Goal: Check status: Check status

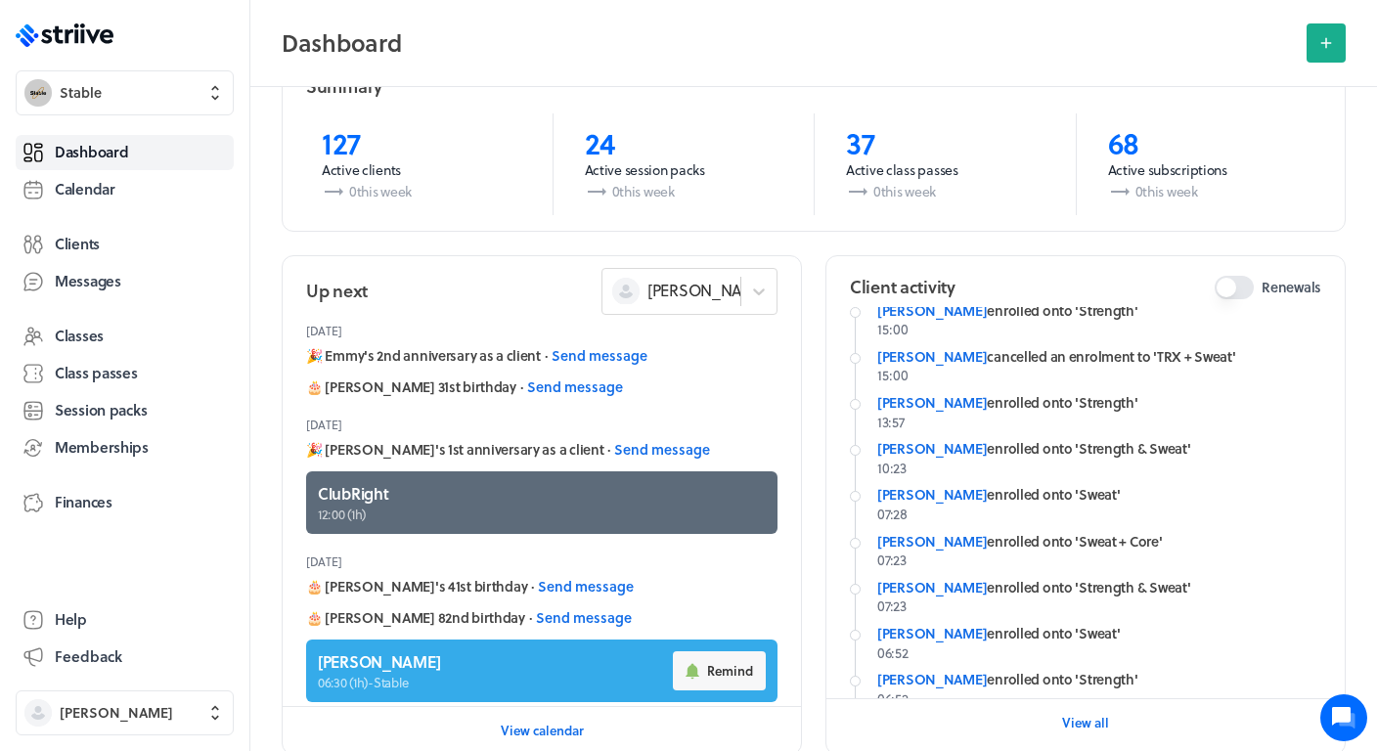
scroll to position [24, 0]
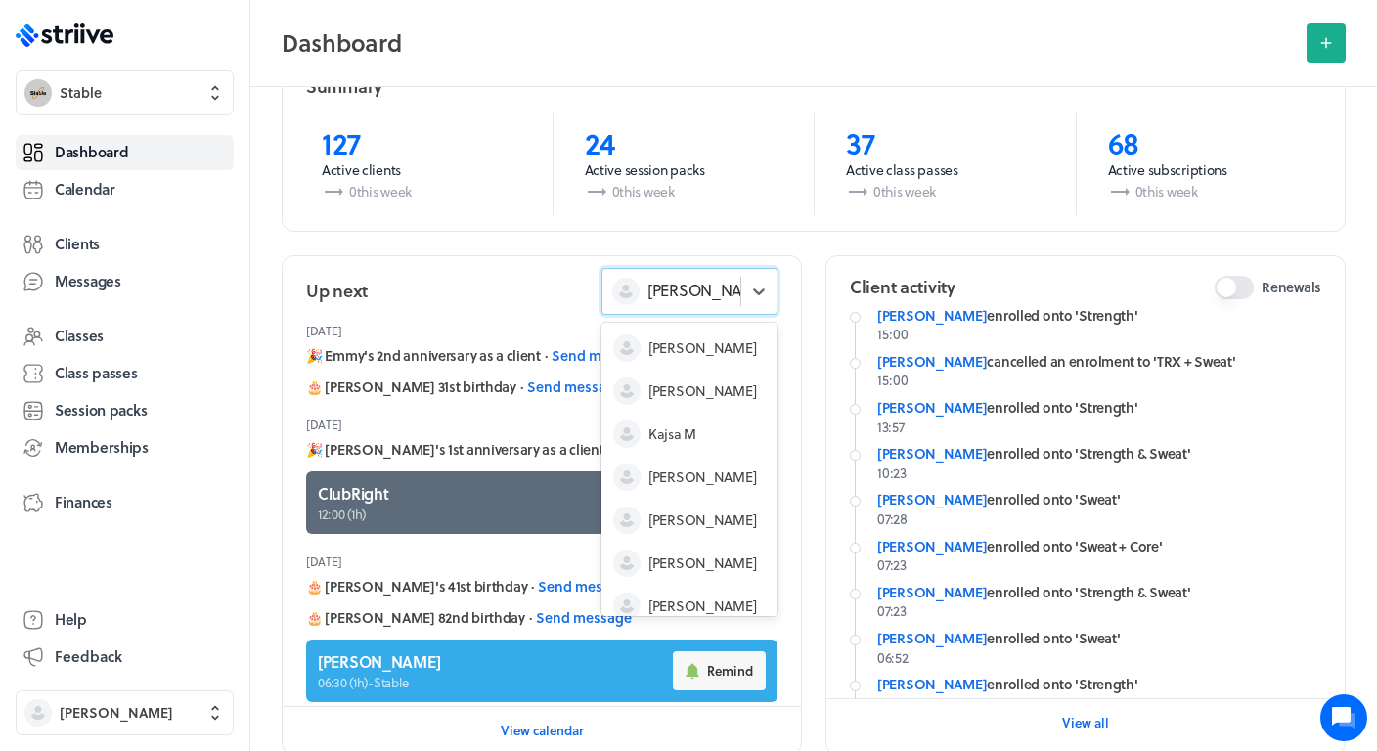
click at [728, 296] on div "[PERSON_NAME]" at bounding box center [671, 290] width 138 height 25
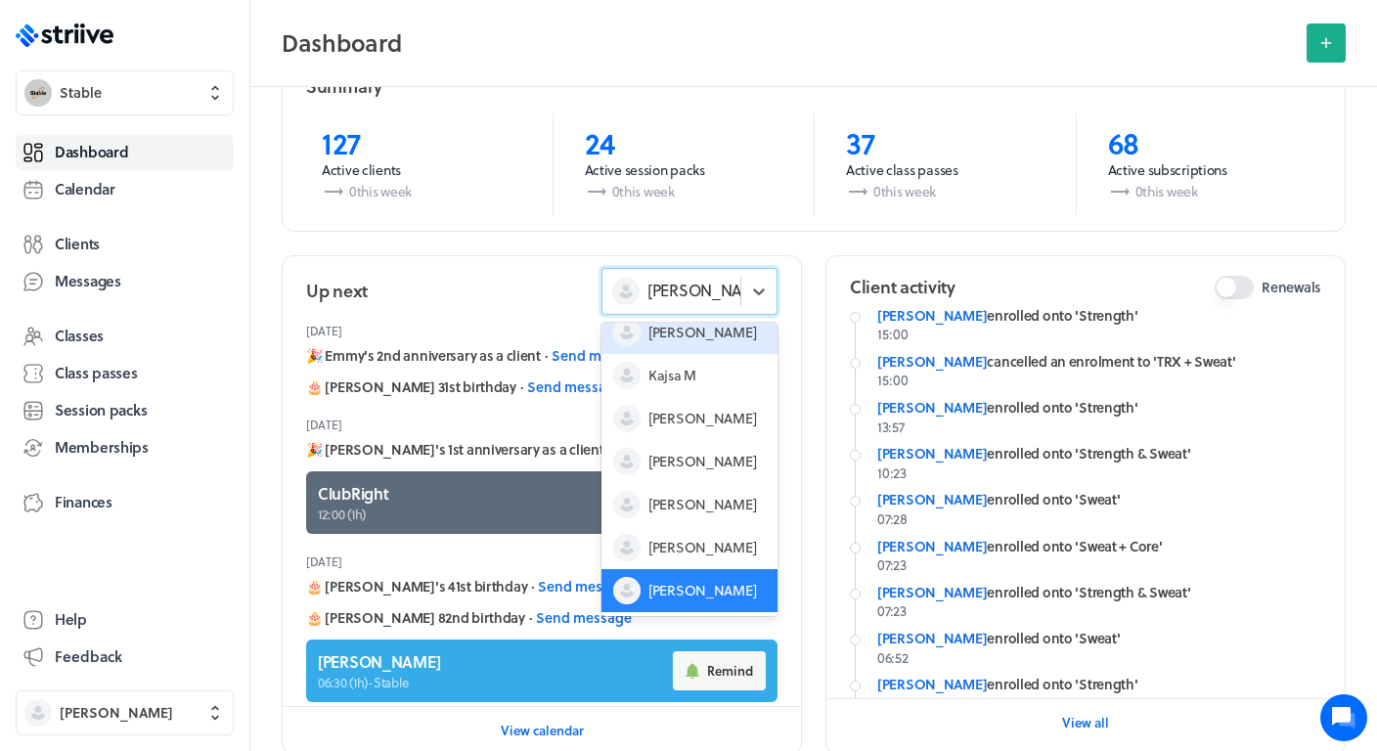
click at [746, 331] on div "[PERSON_NAME]" at bounding box center [689, 332] width 176 height 43
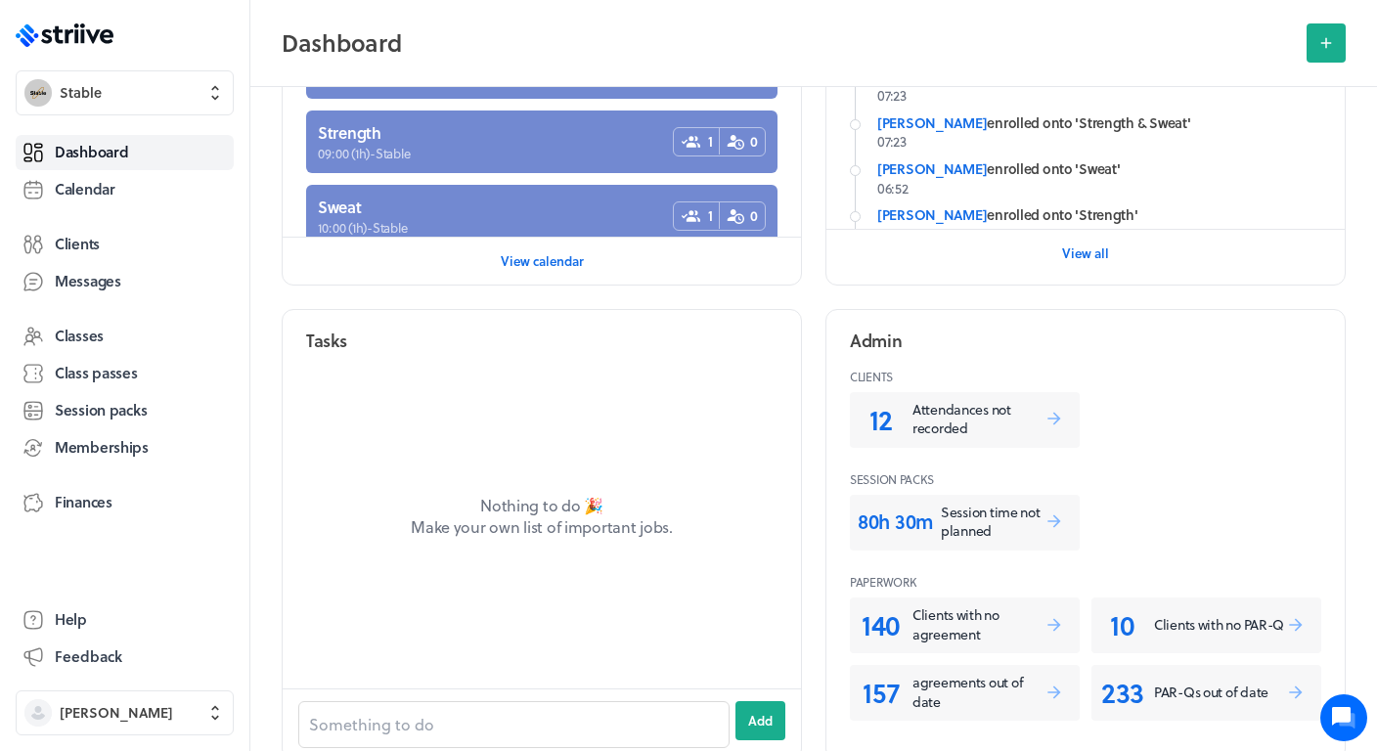
scroll to position [580, 0]
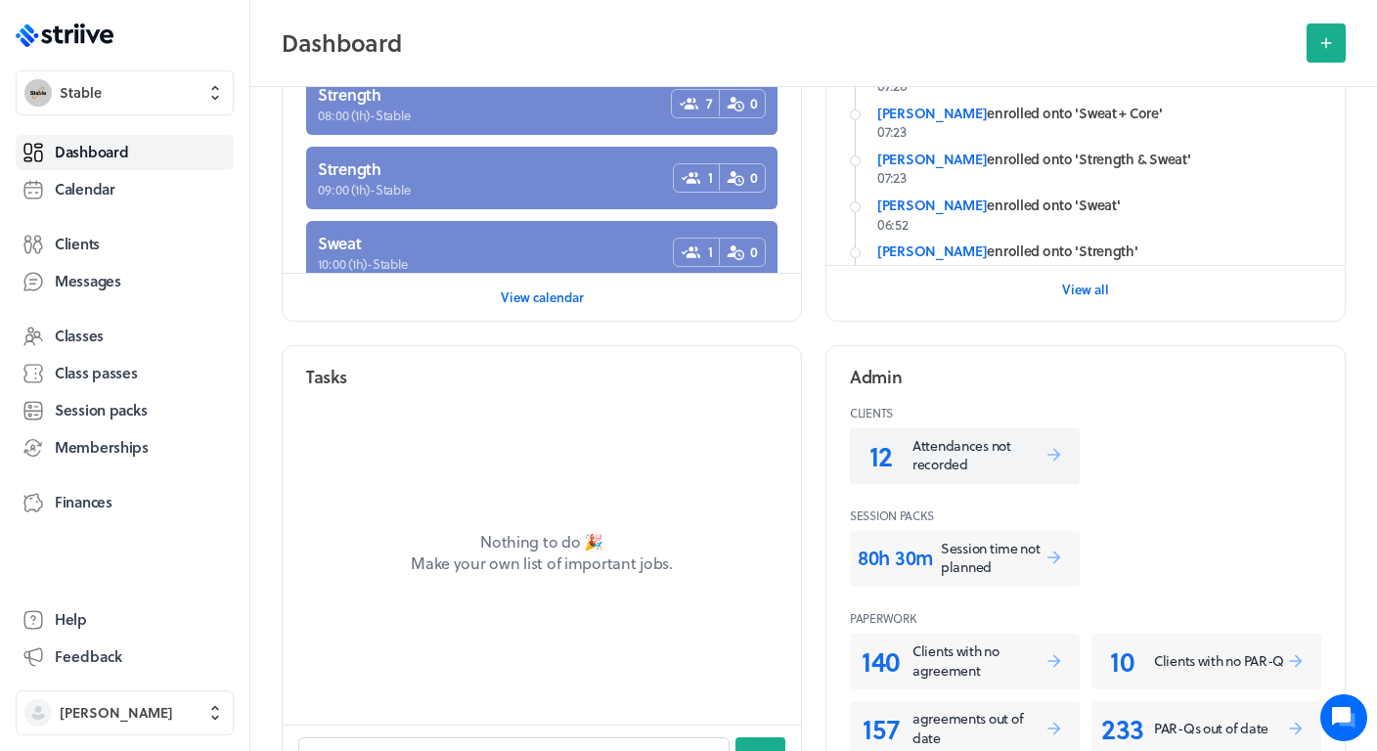
click at [975, 450] on p "Attendances not recorded" at bounding box center [978, 455] width 132 height 38
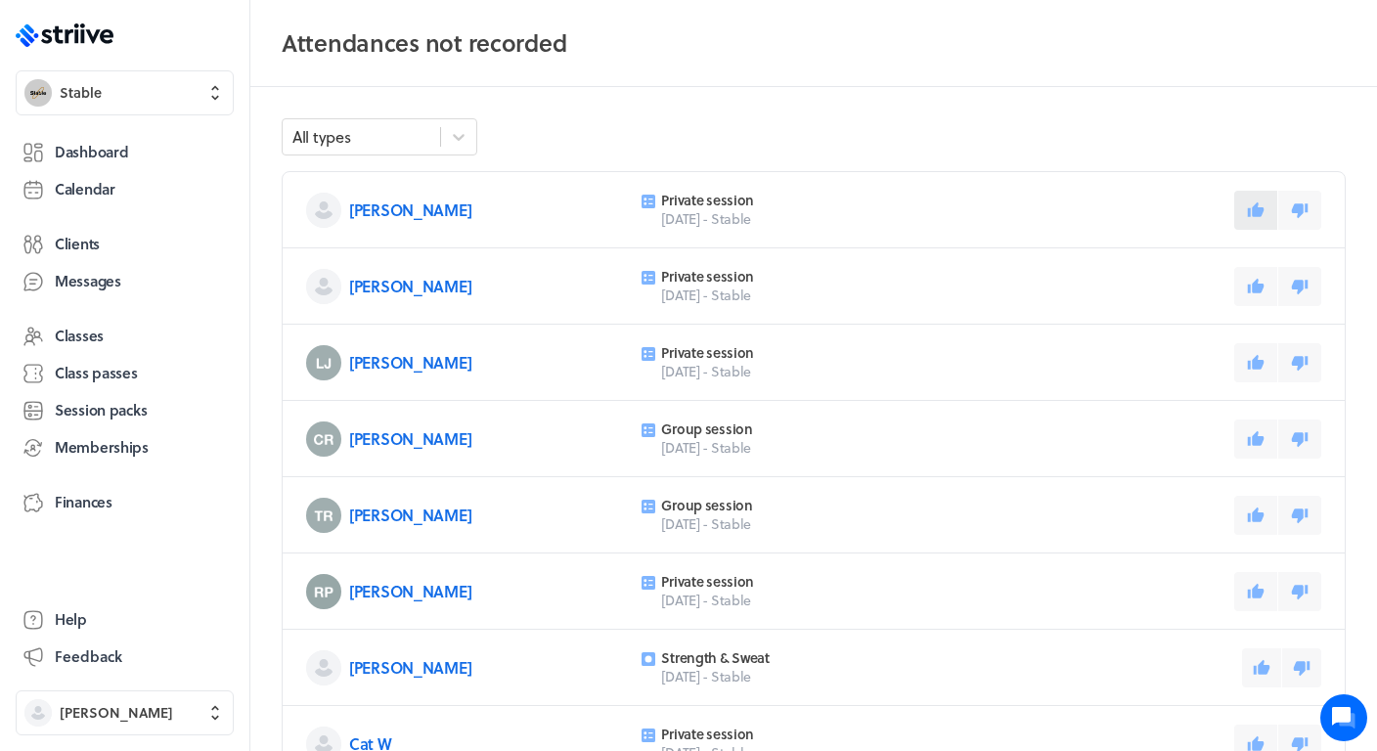
click at [1253, 213] on icon at bounding box center [1256, 208] width 17 height 15
click at [1266, 307] on div "[PERSON_NAME] Private session [DATE] - Stable" at bounding box center [814, 286] width 1062 height 76
click at [1258, 295] on button at bounding box center [1255, 286] width 43 height 39
click at [1262, 356] on icon at bounding box center [1256, 363] width 18 height 18
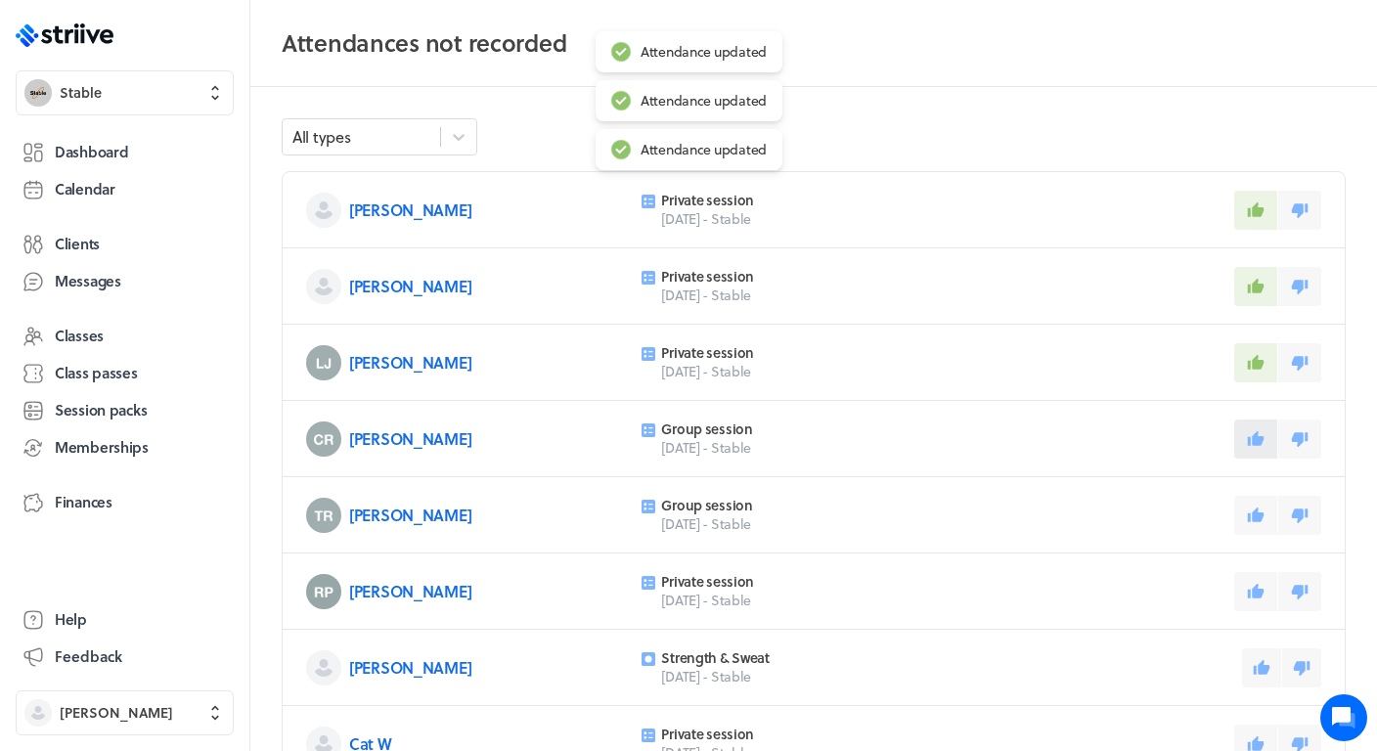
click at [1262, 437] on icon at bounding box center [1256, 437] width 17 height 15
click at [1252, 510] on icon at bounding box center [1256, 516] width 18 height 18
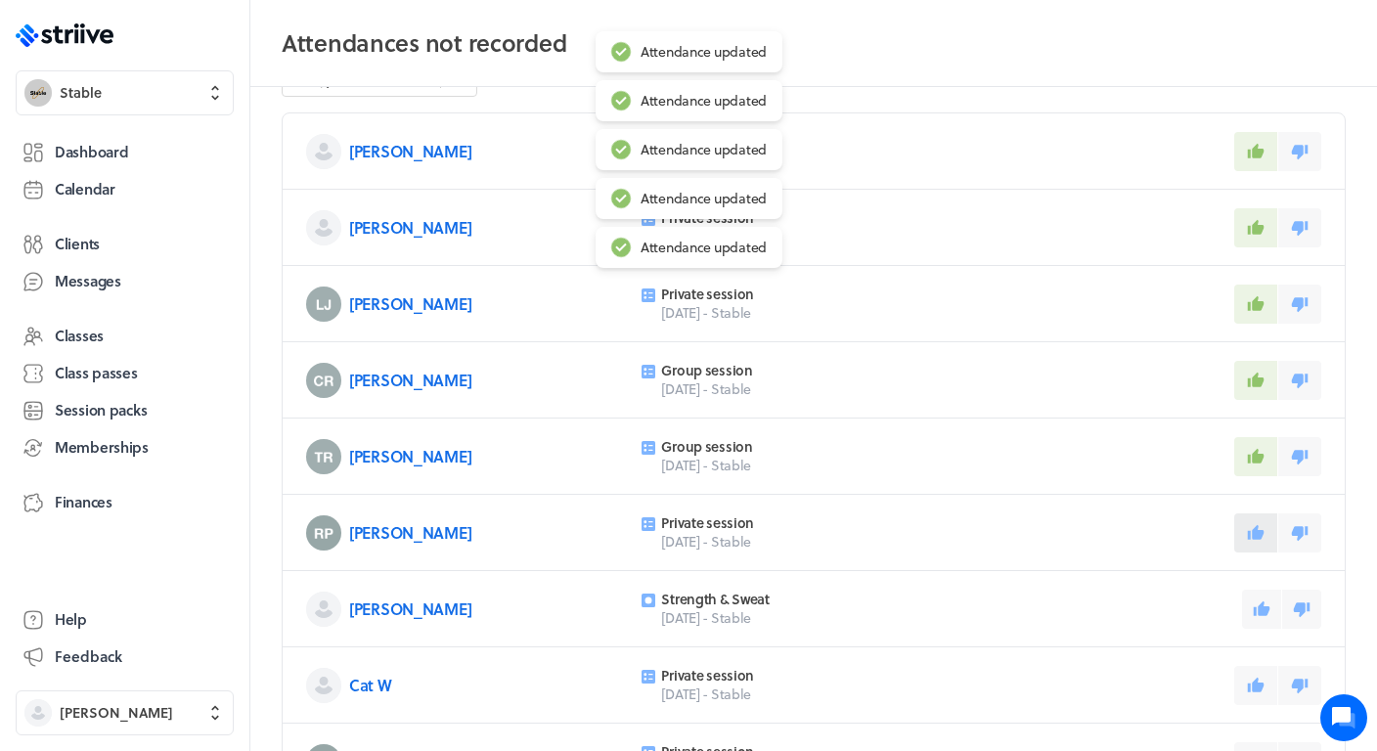
click at [1254, 525] on icon at bounding box center [1256, 533] width 18 height 18
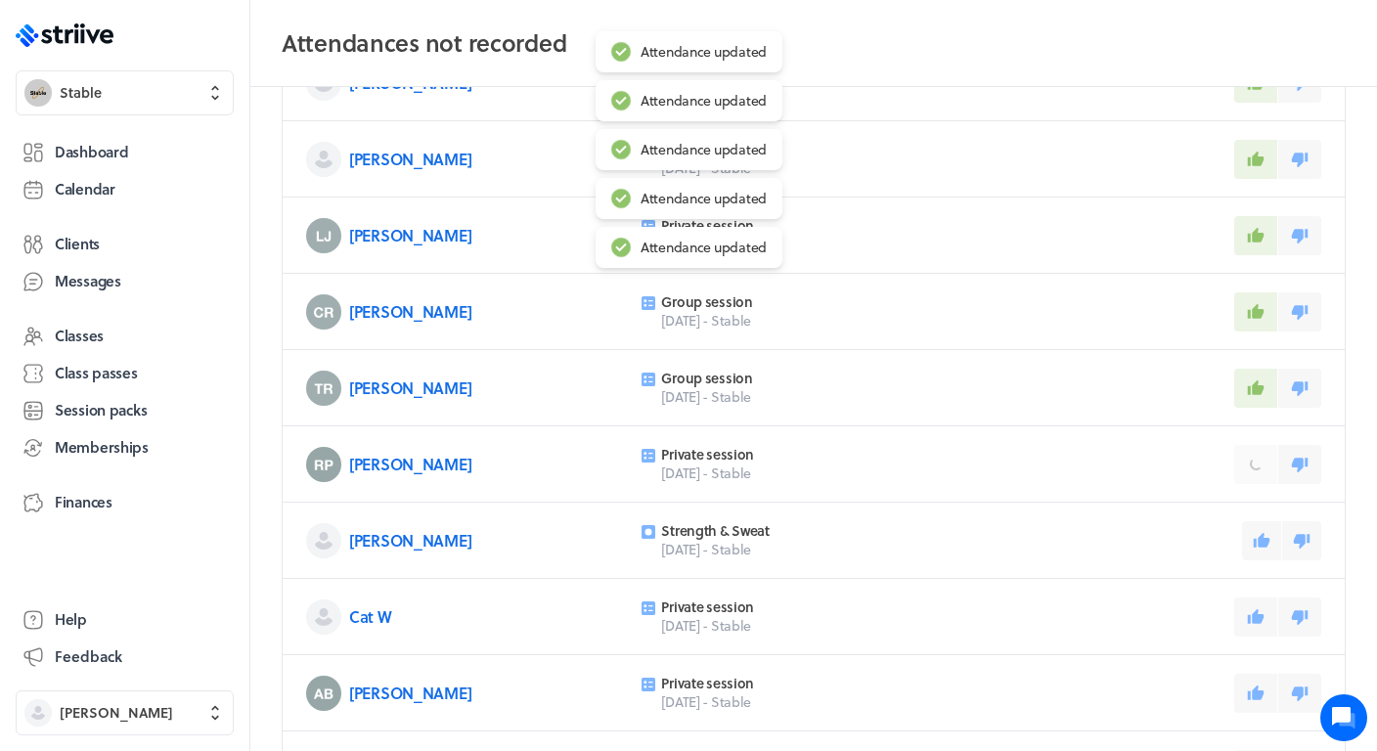
scroll to position [159, 0]
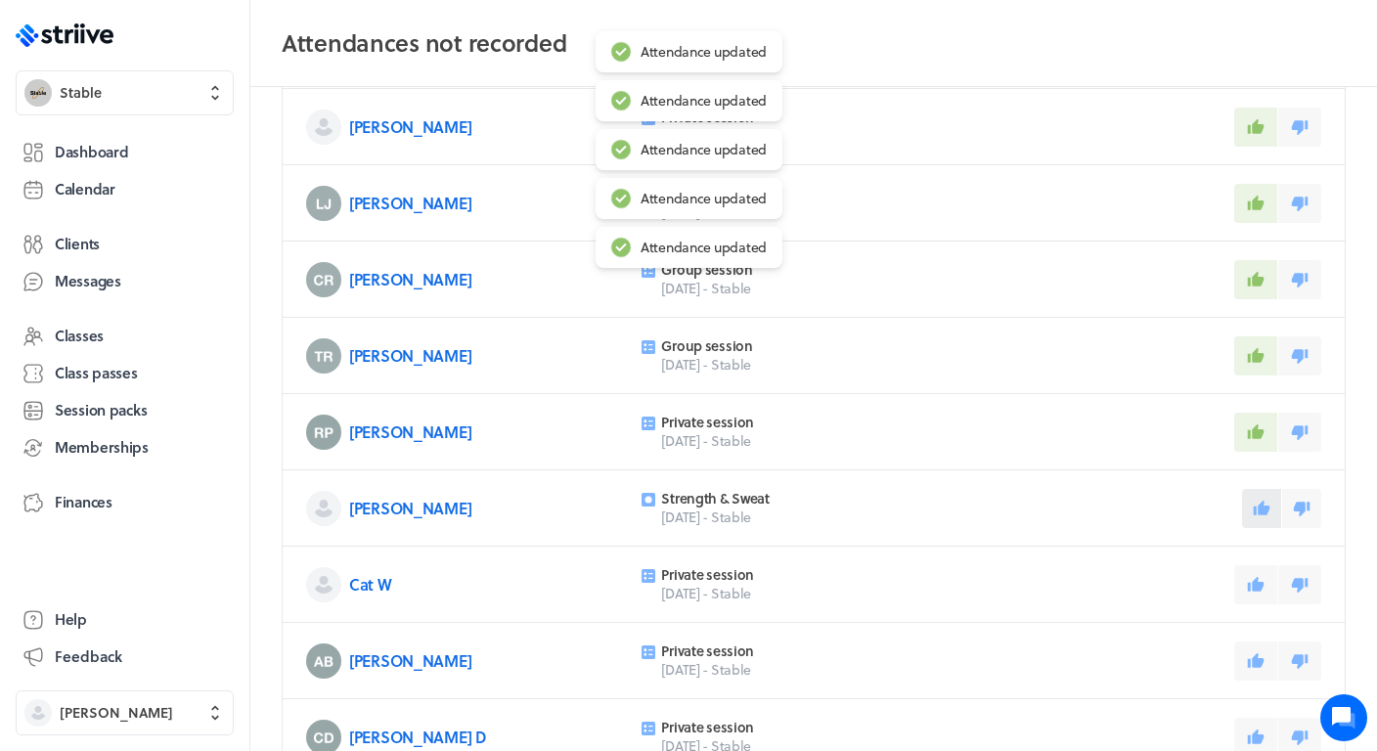
click at [1258, 518] on button at bounding box center [1261, 508] width 39 height 39
click at [1258, 589] on icon at bounding box center [1256, 583] width 17 height 15
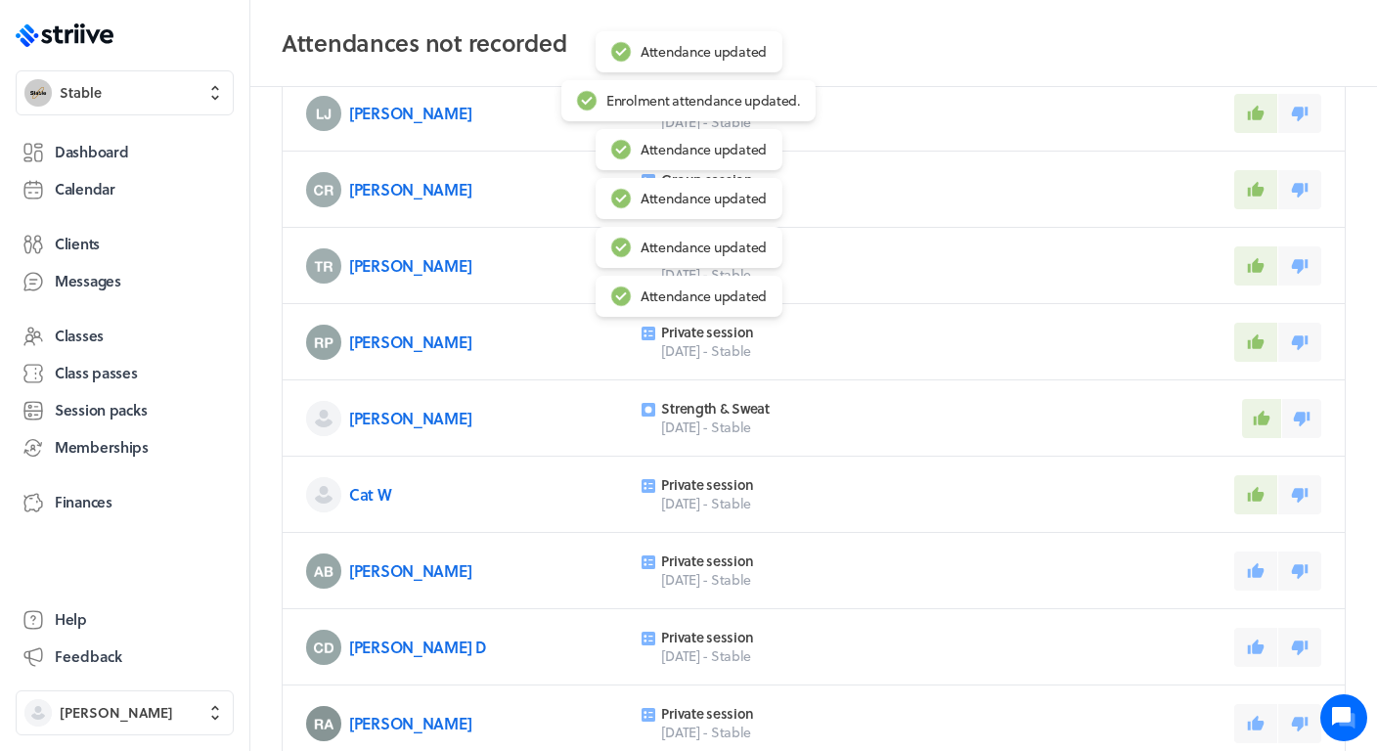
scroll to position [261, 0]
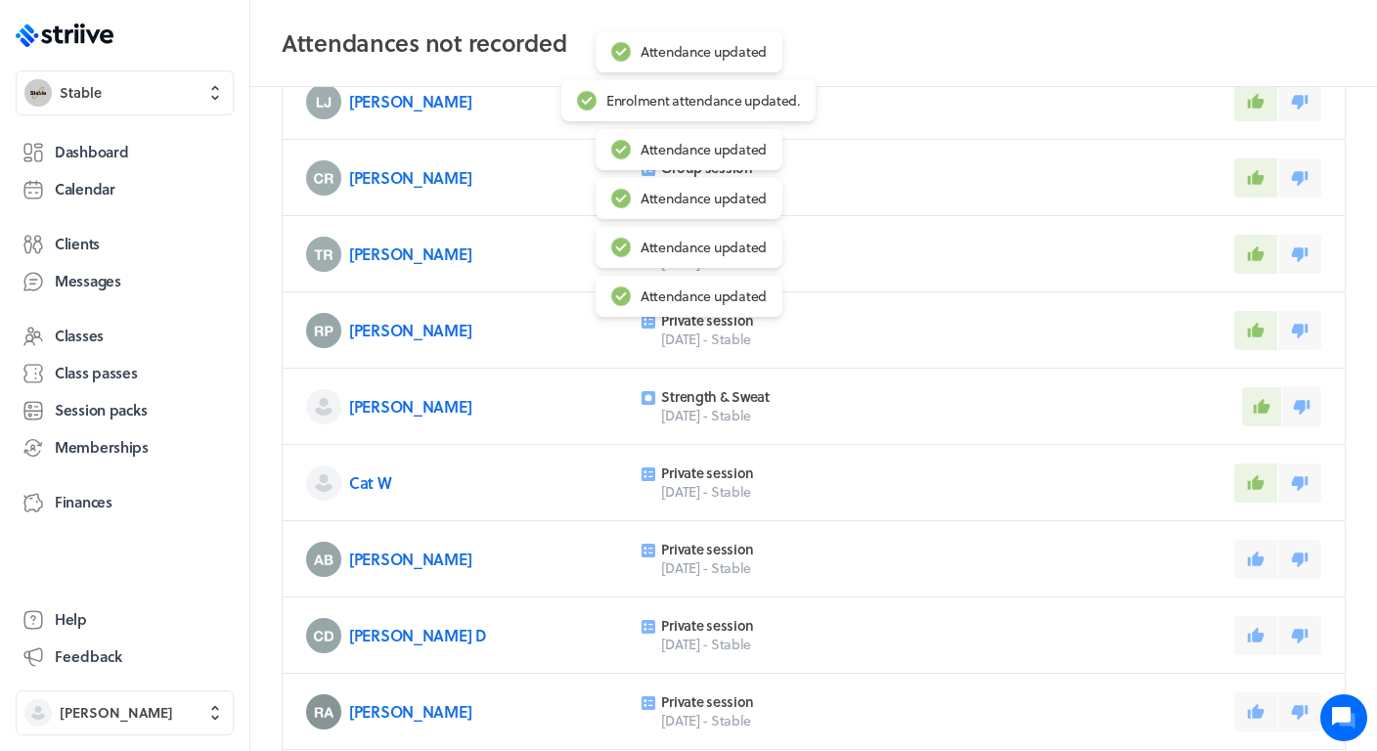
click at [1258, 589] on div "[PERSON_NAME] Private session [DATE] - Stable" at bounding box center [814, 559] width 1062 height 76
click at [1257, 568] on button at bounding box center [1255, 559] width 43 height 39
click at [1257, 633] on icon at bounding box center [1256, 634] width 17 height 15
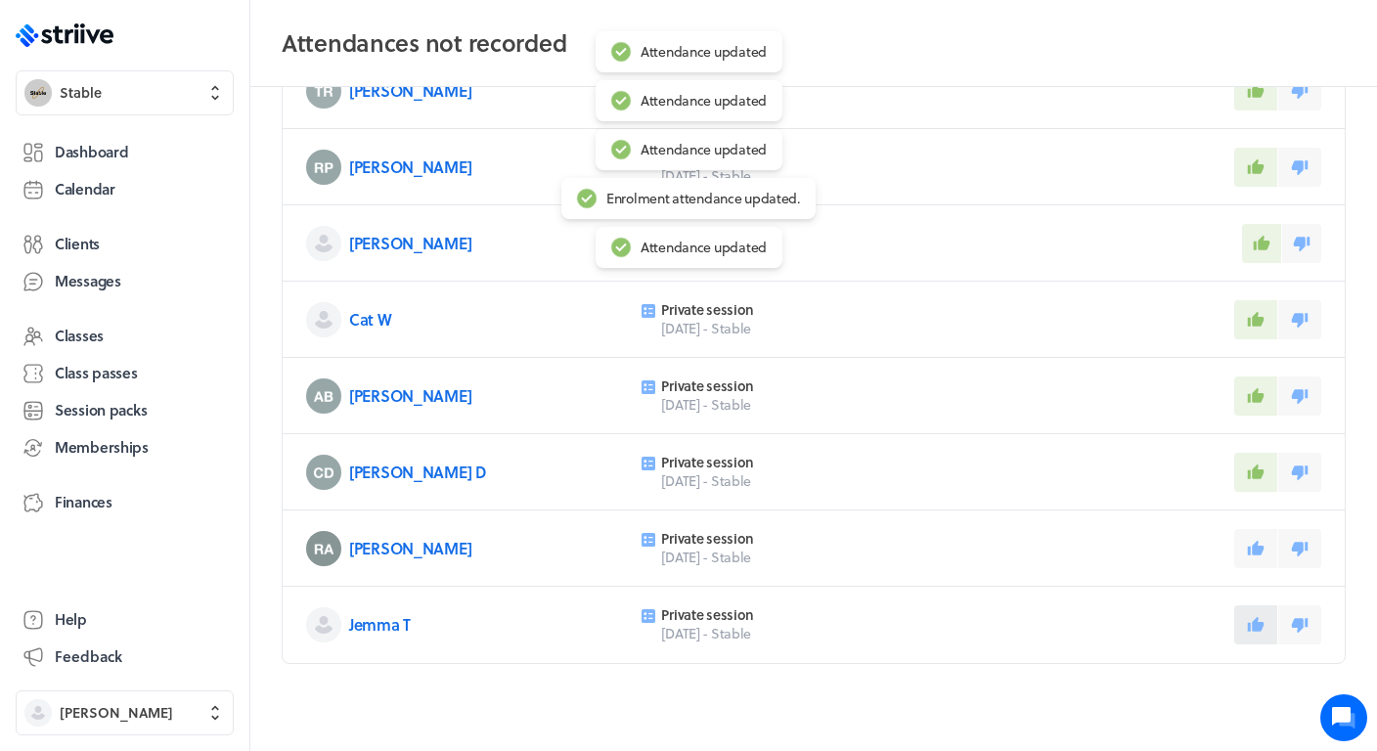
scroll to position [435, 0]
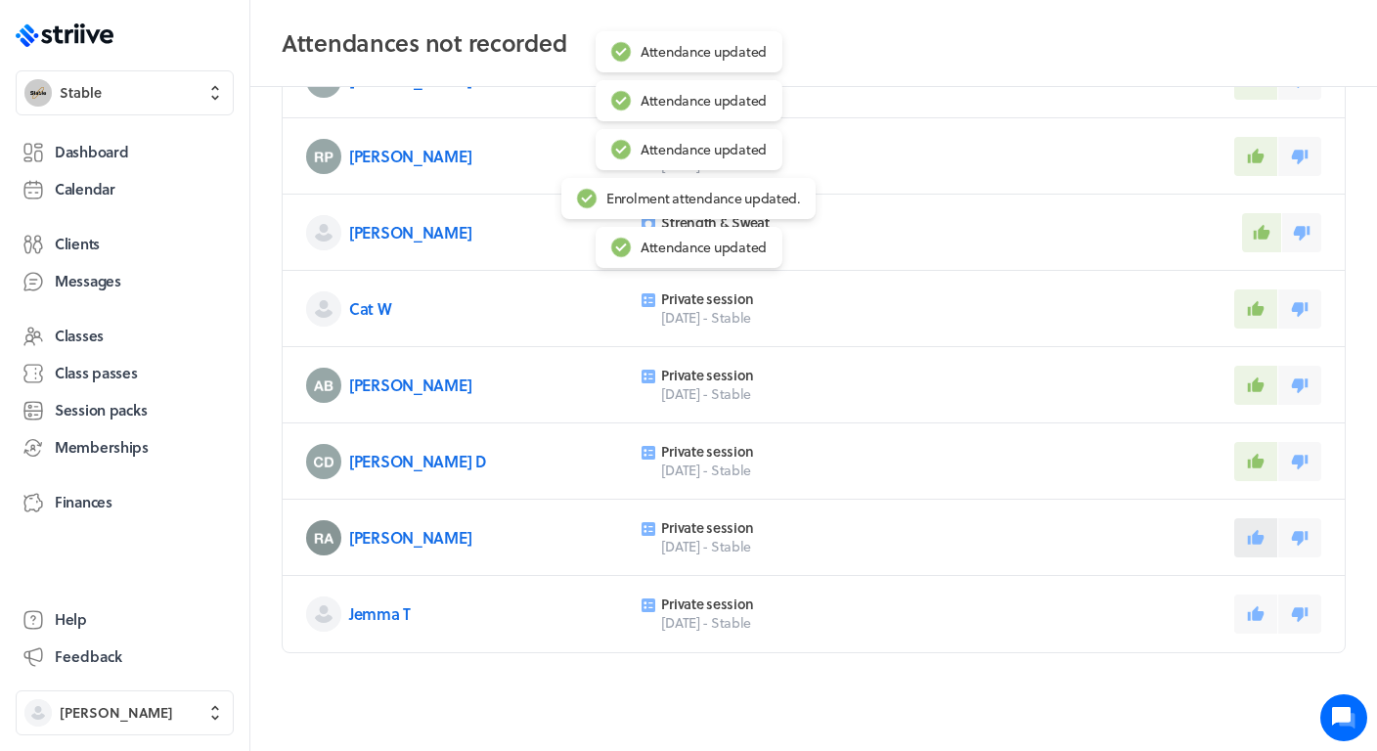
click at [1253, 544] on icon at bounding box center [1256, 536] width 17 height 15
click at [1259, 595] on button at bounding box center [1255, 614] width 43 height 39
click at [117, 142] on span "Dashboard" at bounding box center [91, 152] width 73 height 21
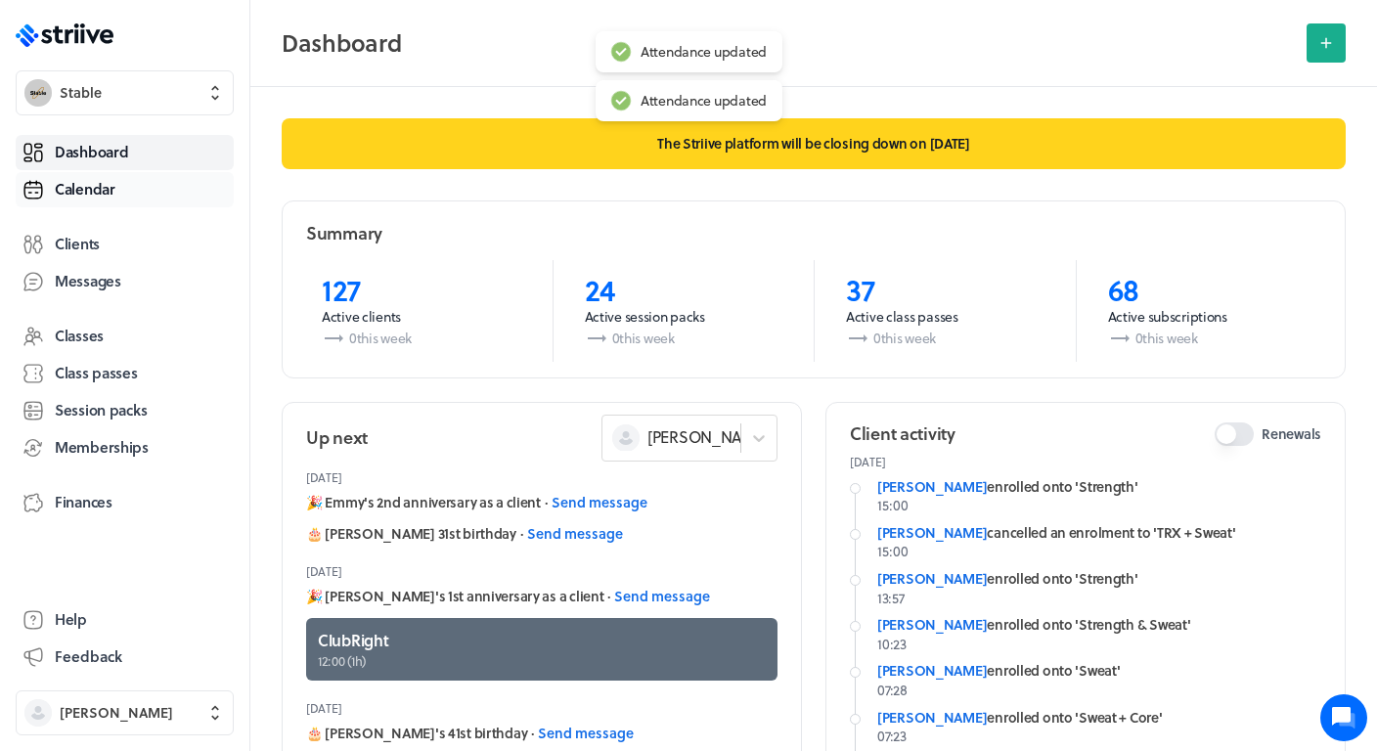
click at [118, 193] on link "Calendar" at bounding box center [125, 189] width 218 height 35
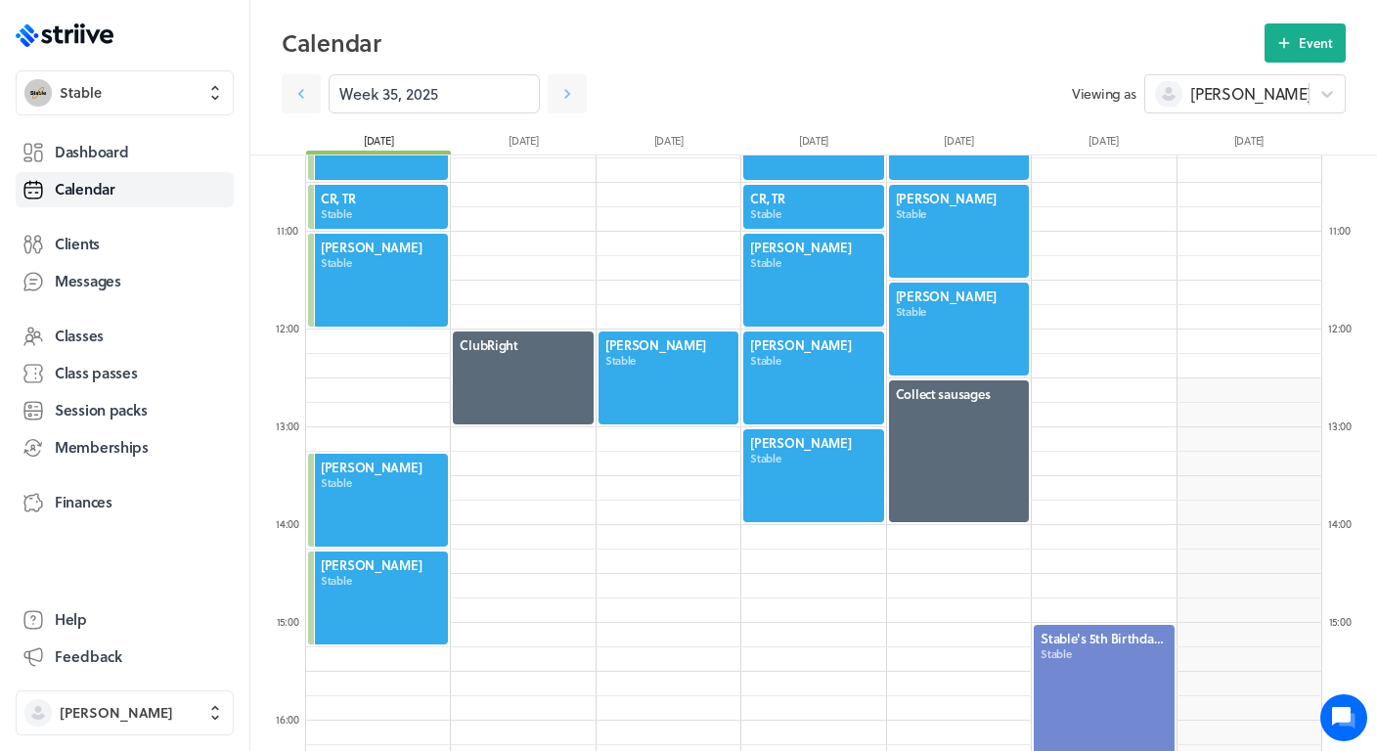
scroll to position [1000, 0]
